Goal: Task Accomplishment & Management: Use online tool/utility

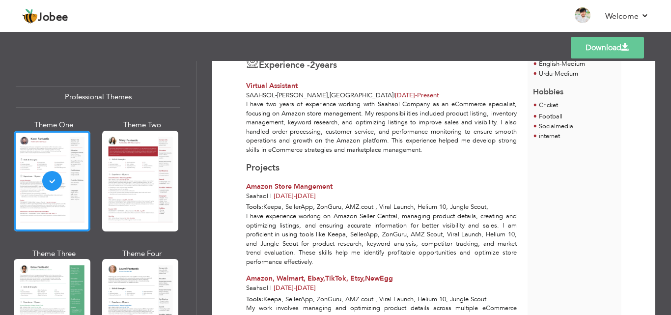
scroll to position [280, 0]
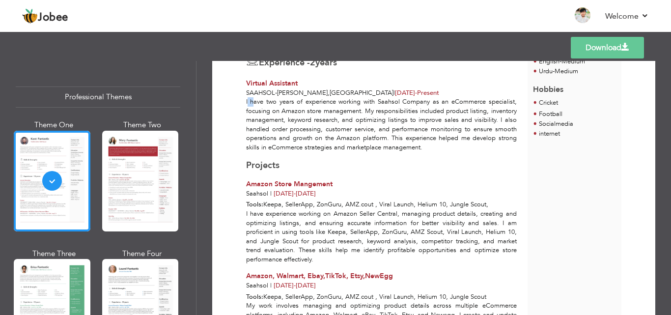
drag, startPoint x: 247, startPoint y: 101, endPoint x: 254, endPoint y: 101, distance: 6.9
click at [254, 101] on div "I have two years of experience working with Saahsol Company as an eCommerce spe…" at bounding box center [381, 124] width 281 height 55
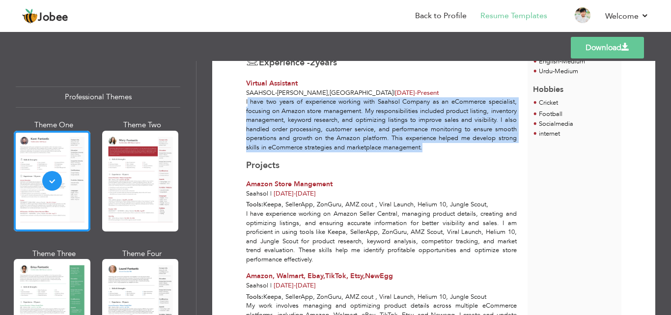
drag, startPoint x: 248, startPoint y: 99, endPoint x: 469, endPoint y: 146, distance: 226.5
click at [469, 146] on div "I have two years of experience working with Saahsol Company as an eCommerce spe…" at bounding box center [381, 124] width 281 height 55
copy div "have two years of experience working with Saahsol Company as an eCommerce speci…"
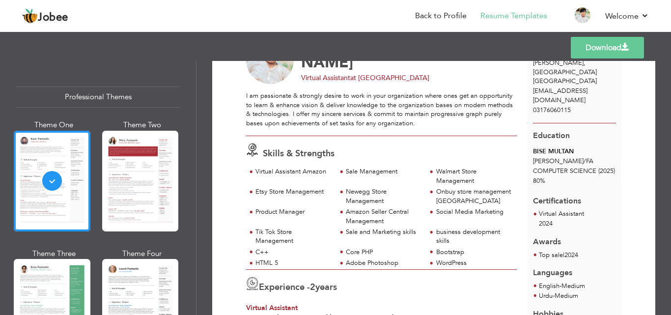
scroll to position [50, 0]
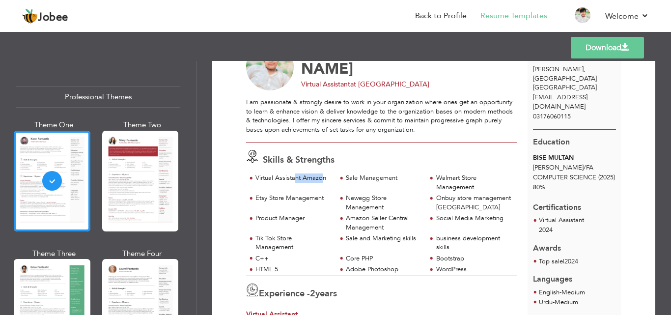
drag, startPoint x: 323, startPoint y: 175, endPoint x: 294, endPoint y: 175, distance: 29.5
click at [294, 175] on div "Virtual Assistant Amazon" at bounding box center [292, 177] width 75 height 9
drag, startPoint x: 324, startPoint y: 177, endPoint x: 255, endPoint y: 179, distance: 69.3
click at [255, 179] on div "Virtual Assistant Amazon" at bounding box center [291, 178] width 90 height 11
copy div "Virtual Assistant Amazon"
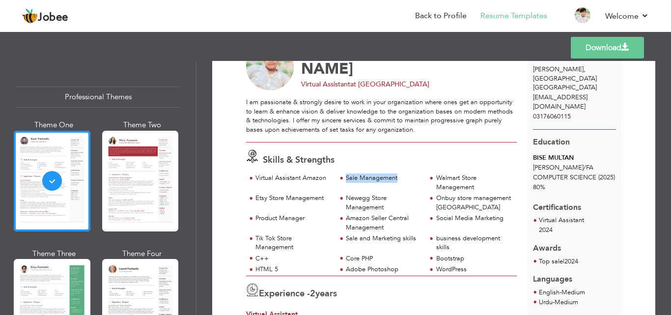
drag, startPoint x: 346, startPoint y: 177, endPoint x: 400, endPoint y: 180, distance: 54.1
click at [400, 180] on div "Sale Management" at bounding box center [383, 177] width 75 height 9
copy div "Sale Management"
drag, startPoint x: 435, startPoint y: 177, endPoint x: 475, endPoint y: 177, distance: 39.8
click at [475, 177] on div "Walmart Store Management" at bounding box center [473, 182] width 75 height 18
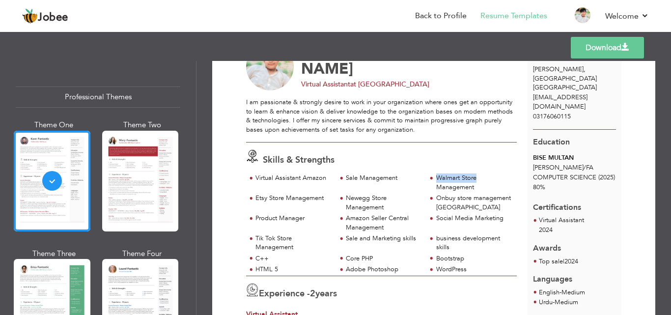
copy div "Walmart Store"
drag, startPoint x: 256, startPoint y: 197, endPoint x: 324, endPoint y: 198, distance: 67.8
click at [324, 198] on div "Etsy Store Management" at bounding box center [292, 197] width 75 height 9
copy div "Etsy Store Management"
drag, startPoint x: 346, startPoint y: 196, endPoint x: 394, endPoint y: 201, distance: 48.9
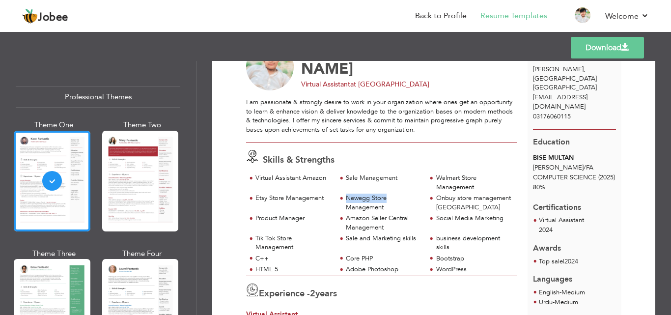
click at [394, 201] on div "Newegg Store Management" at bounding box center [383, 202] width 75 height 18
copy div "Newegg Store"
drag, startPoint x: 435, startPoint y: 195, endPoint x: 483, endPoint y: 189, distance: 48.6
click at [483, 189] on div "Virtual Assistant Amazon Sale Management Walmart Store Management Etsy Store Ma…" at bounding box center [381, 224] width 271 height 102
click at [437, 196] on div "Onbuy store management [GEOGRAPHIC_DATA]" at bounding box center [473, 202] width 75 height 18
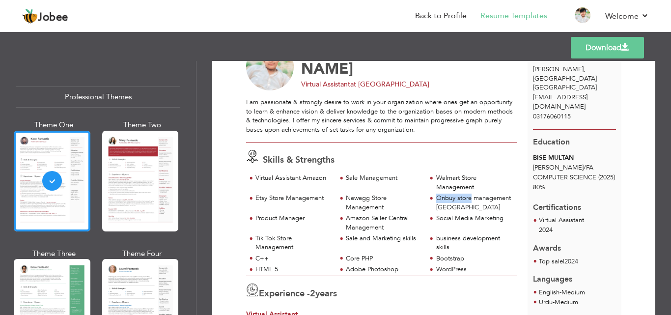
drag, startPoint x: 434, startPoint y: 197, endPoint x: 482, endPoint y: 202, distance: 47.9
click at [482, 202] on div "Onbuy store management [GEOGRAPHIC_DATA]" at bounding box center [473, 202] width 75 height 18
copy div "Onbuy store"
click at [437, 196] on div "Onbuy store management [GEOGRAPHIC_DATA]" at bounding box center [473, 202] width 75 height 18
drag, startPoint x: 434, startPoint y: 197, endPoint x: 489, endPoint y: 204, distance: 55.5
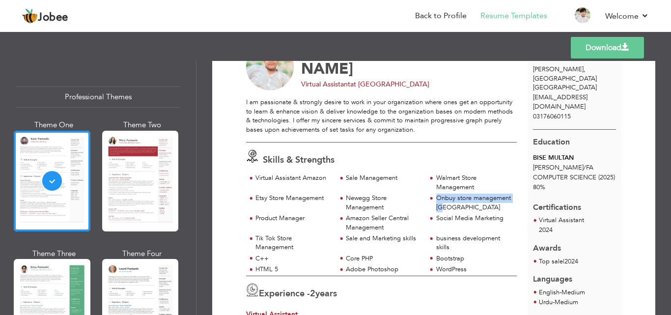
click at [489, 204] on div "Onbuy store management [GEOGRAPHIC_DATA]" at bounding box center [473, 202] width 75 height 18
copy div "Onbuy store management [GEOGRAPHIC_DATA]"
drag, startPoint x: 255, startPoint y: 218, endPoint x: 306, endPoint y: 216, distance: 50.6
click at [306, 216] on div "Product Manager" at bounding box center [292, 218] width 75 height 9
copy div "Product Manager"
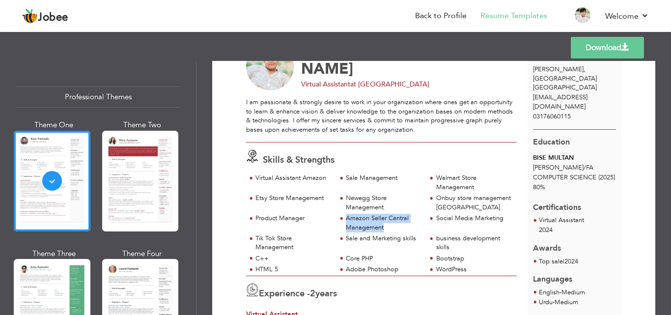
drag, startPoint x: 345, startPoint y: 219, endPoint x: 384, endPoint y: 226, distance: 39.5
click at [384, 226] on div "Amazon Seller Central Management" at bounding box center [383, 223] width 75 height 18
copy div "Amazon Seller Central Management"
drag, startPoint x: 435, startPoint y: 218, endPoint x: 501, endPoint y: 216, distance: 66.8
click at [501, 216] on div "Social Media Marketing" at bounding box center [473, 218] width 75 height 9
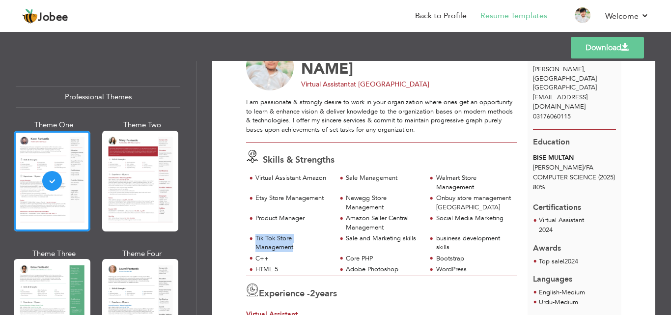
drag, startPoint x: 256, startPoint y: 238, endPoint x: 295, endPoint y: 250, distance: 41.3
click at [295, 250] on div "Tik Tok Store Management" at bounding box center [292, 243] width 75 height 18
drag, startPoint x: 345, startPoint y: 237, endPoint x: 416, endPoint y: 240, distance: 70.8
click at [416, 240] on div "Sale and Marketing skills" at bounding box center [383, 238] width 75 height 9
drag, startPoint x: 436, startPoint y: 236, endPoint x: 470, endPoint y: 252, distance: 37.8
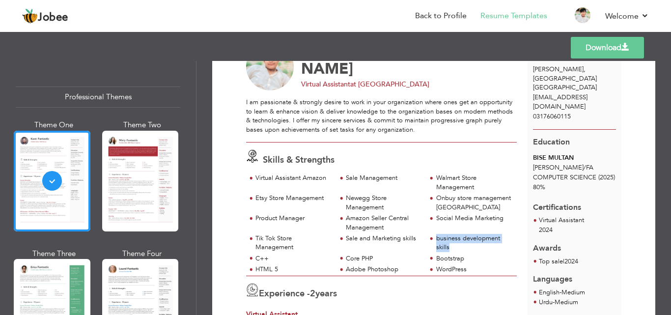
click at [470, 252] on div "business development skills" at bounding box center [471, 244] width 90 height 20
drag, startPoint x: 256, startPoint y: 258, endPoint x: 279, endPoint y: 268, distance: 25.4
click at [279, 268] on div "Virtual Assistant Amazon Sale Management Walmart Store Management Etsy Store Ma…" at bounding box center [381, 224] width 271 height 102
click at [278, 271] on div "HTML 5" at bounding box center [292, 269] width 75 height 9
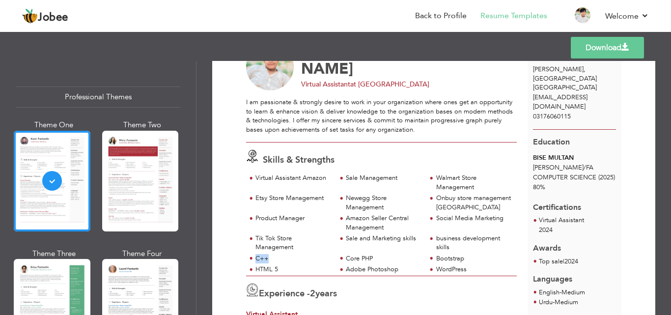
drag, startPoint x: 270, startPoint y: 256, endPoint x: 256, endPoint y: 257, distance: 13.3
click at [256, 257] on div "C++" at bounding box center [292, 258] width 75 height 9
drag, startPoint x: 372, startPoint y: 256, endPoint x: 347, endPoint y: 258, distance: 24.6
click at [347, 258] on div "Core PHP" at bounding box center [383, 258] width 75 height 9
drag, startPoint x: 345, startPoint y: 257, endPoint x: 372, endPoint y: 254, distance: 27.7
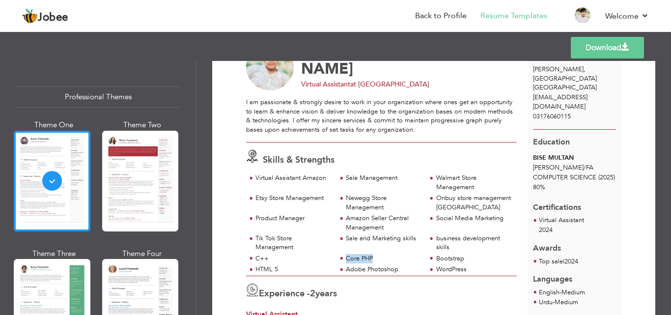
click at [372, 254] on div "Core PHP" at bounding box center [383, 258] width 75 height 9
drag, startPoint x: 435, startPoint y: 257, endPoint x: 464, endPoint y: 258, distance: 29.0
click at [464, 258] on div "Bootstrap" at bounding box center [473, 258] width 75 height 9
drag, startPoint x: 255, startPoint y: 267, endPoint x: 280, endPoint y: 267, distance: 24.6
click at [280, 267] on div "HTML 5" at bounding box center [292, 269] width 75 height 9
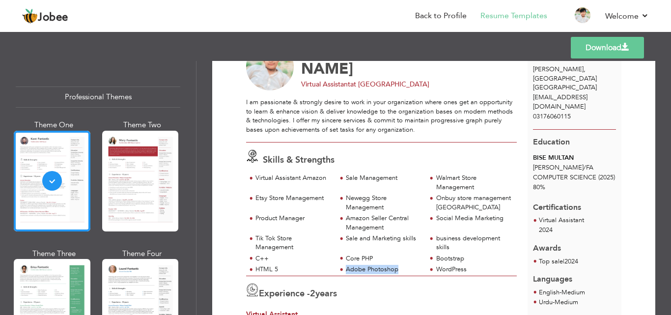
drag, startPoint x: 345, startPoint y: 269, endPoint x: 400, endPoint y: 268, distance: 55.5
click at [400, 268] on div "Adobe Photoshop" at bounding box center [383, 269] width 75 height 9
click at [451, 266] on div "WordPress" at bounding box center [471, 270] width 90 height 11
click at [436, 269] on div "WordPress" at bounding box center [473, 269] width 75 height 9
click at [432, 269] on span at bounding box center [430, 270] width 9 height 10
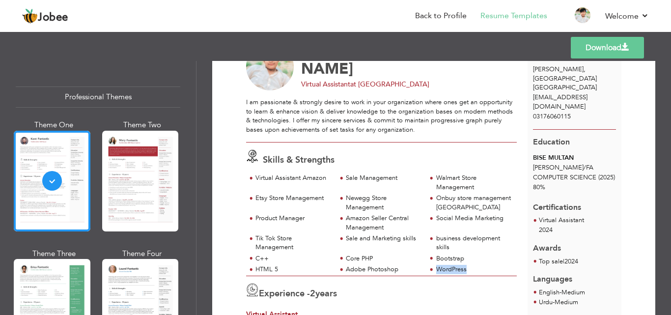
drag, startPoint x: 435, startPoint y: 267, endPoint x: 472, endPoint y: 268, distance: 37.8
click at [472, 268] on div "WordPress" at bounding box center [473, 269] width 75 height 9
